Goal: Task Accomplishment & Management: Use online tool/utility

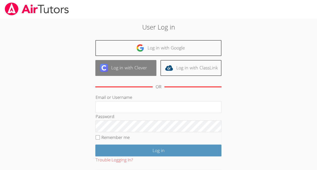
click at [143, 65] on link "Log in with Clever" at bounding box center [125, 68] width 61 height 16
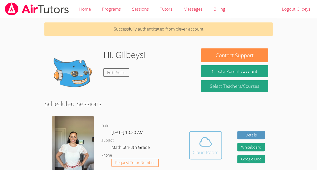
click at [204, 145] on icon at bounding box center [205, 142] width 14 height 14
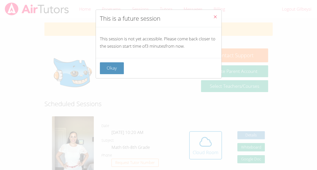
click at [213, 17] on icon "Close" at bounding box center [215, 17] width 4 height 4
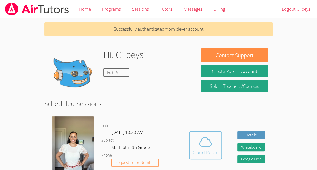
click at [208, 136] on icon at bounding box center [205, 142] width 14 height 14
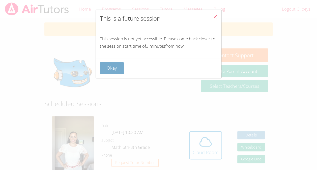
click at [122, 65] on button "Okay" at bounding box center [112, 68] width 24 height 12
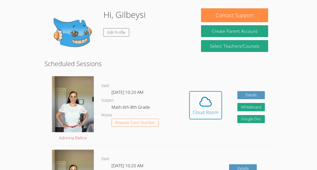
scroll to position [45, 0]
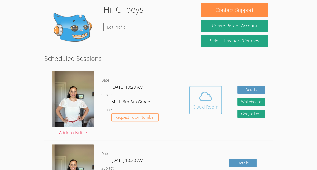
click at [215, 97] on span at bounding box center [206, 96] width 26 height 14
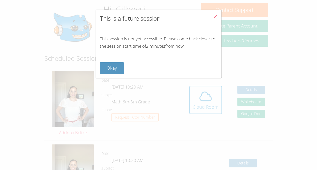
click at [213, 15] on icon "Close" at bounding box center [215, 17] width 4 height 4
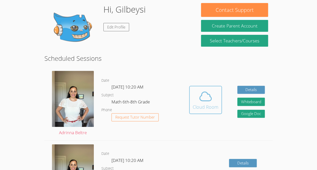
click at [202, 105] on div "Cloud Room" at bounding box center [206, 106] width 26 height 7
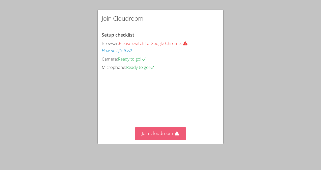
click at [164, 135] on button "Join Cloudroom" at bounding box center [161, 133] width 52 height 12
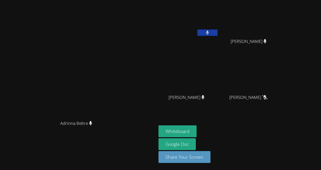
click at [206, 31] on icon at bounding box center [207, 32] width 3 height 4
click at [196, 132] on button "Whiteboard" at bounding box center [177, 131] width 38 height 12
click at [217, 32] on button at bounding box center [207, 32] width 20 height 6
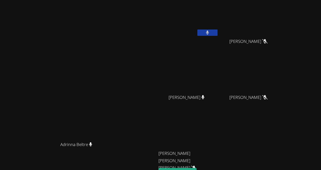
click at [209, 31] on icon at bounding box center [207, 32] width 3 height 4
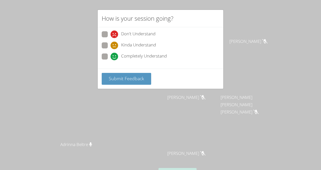
click at [146, 37] on span "Don't Understand" at bounding box center [138, 34] width 34 height 8
click at [115, 36] on input "Don't Understand" at bounding box center [112, 33] width 4 height 4
radio input "true"
click at [146, 76] on button "Submit Feedback" at bounding box center [126, 79] width 49 height 12
